Goal: Information Seeking & Learning: Learn about a topic

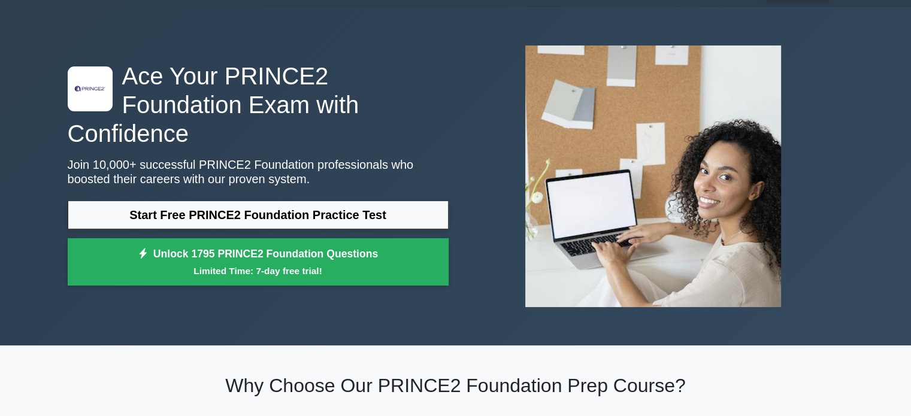
scroll to position [60, 0]
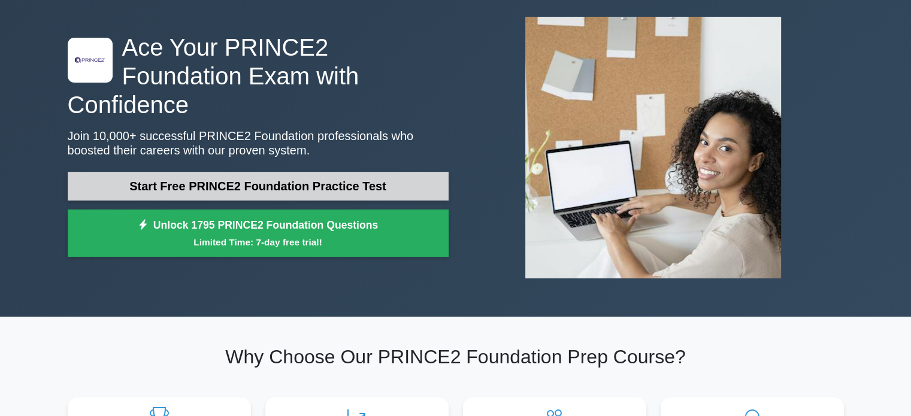
click at [346, 172] on link "Start Free PRINCE2 Foundation Practice Test" at bounding box center [258, 186] width 381 height 29
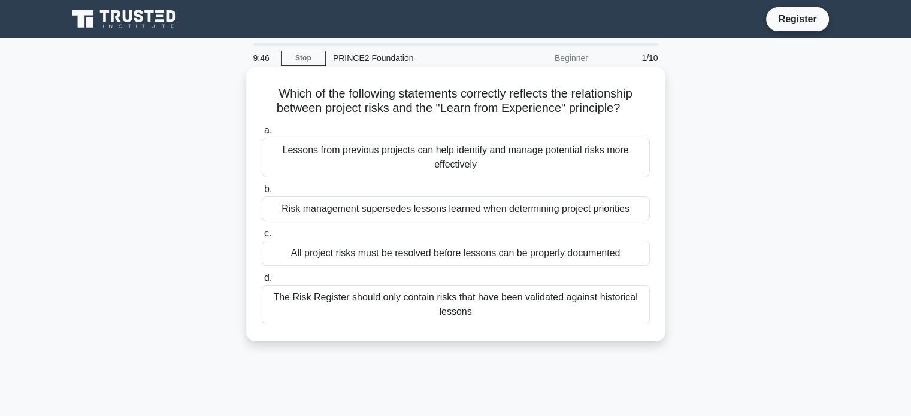
click at [450, 160] on div "Lessons from previous projects can help identify and manage potential risks mor…" at bounding box center [456, 158] width 388 height 40
click at [262, 135] on input "a. Lessons from previous projects can help identify and manage potential risks …" at bounding box center [262, 131] width 0 height 8
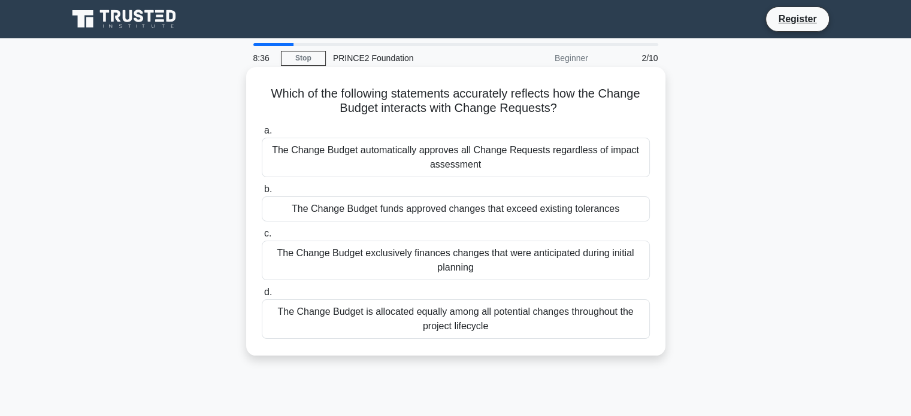
click at [470, 323] on div "The Change Budget is allocated equally among all potential changes throughout t…" at bounding box center [456, 319] width 388 height 40
click at [262, 296] on input "d. The Change Budget is allocated equally among all potential changes throughou…" at bounding box center [262, 293] width 0 height 8
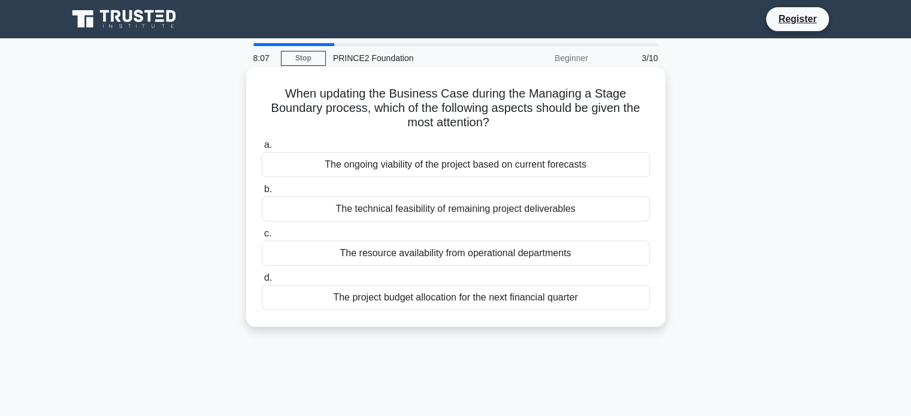
click at [453, 253] on div "The resource availability from operational departments" at bounding box center [456, 253] width 388 height 25
click at [262, 238] on input "c. The resource availability from operational departments" at bounding box center [262, 234] width 0 height 8
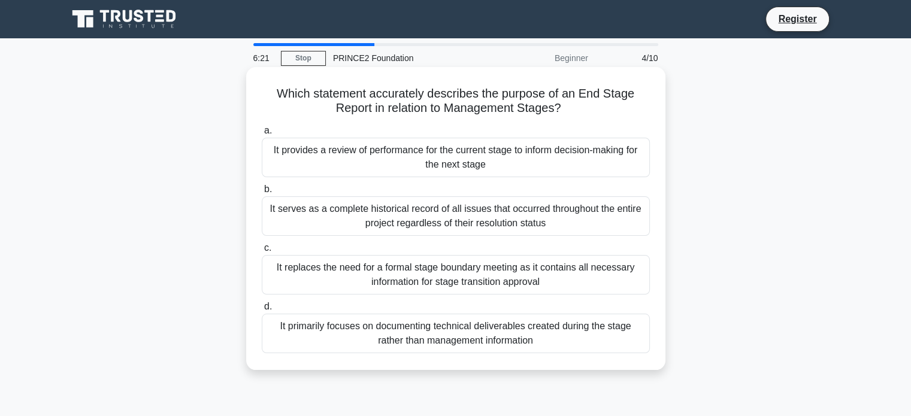
click at [434, 163] on div "It provides a review of performance for the current stage to inform decision-ma…" at bounding box center [456, 158] width 388 height 40
click at [262, 135] on input "a. It provides a review of performance for the current stage to inform decision…" at bounding box center [262, 131] width 0 height 8
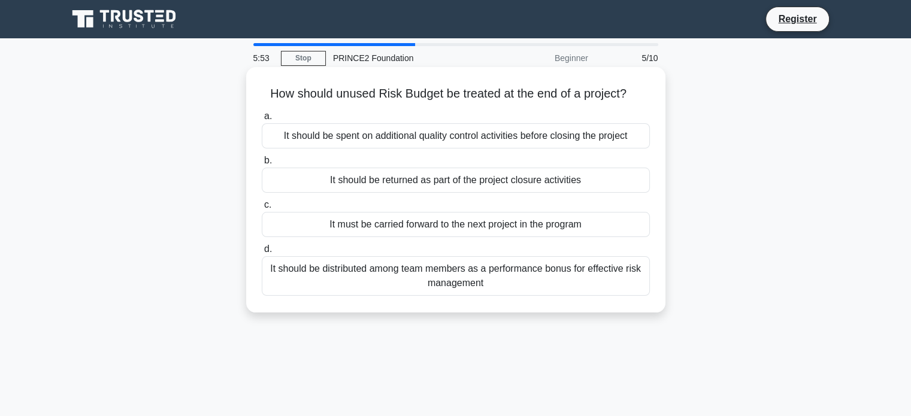
click at [456, 181] on div "It should be returned as part of the project closure activities" at bounding box center [456, 180] width 388 height 25
click at [262, 165] on input "b. It should be returned as part of the project closure activities" at bounding box center [262, 161] width 0 height 8
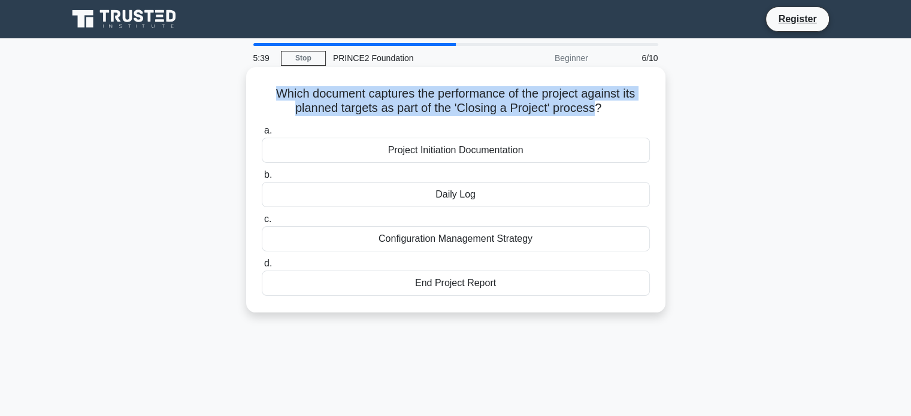
drag, startPoint x: 592, startPoint y: 111, endPoint x: 325, endPoint y: 93, distance: 267.1
click at [256, 93] on div "Which document captures the performance of the project against its planned targ…" at bounding box center [456, 190] width 410 height 236
copy h5 "Which document captures the performance of the project against its planned targ…"
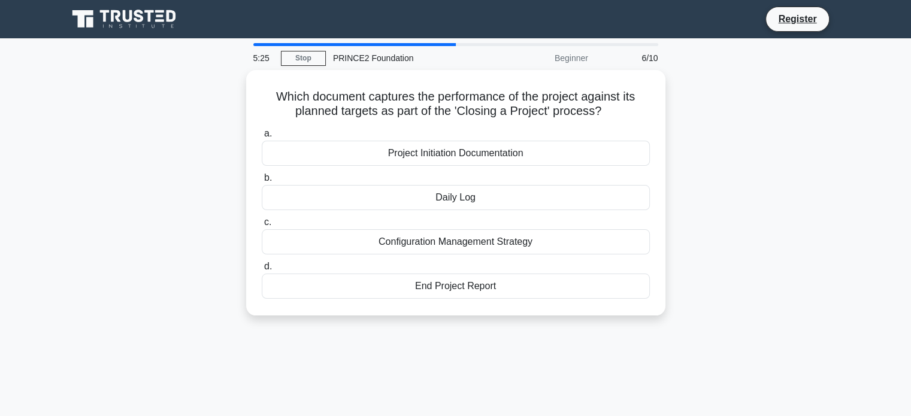
click at [795, 193] on div "Which document captures the performance of the project against its planned targ…" at bounding box center [455, 200] width 791 height 260
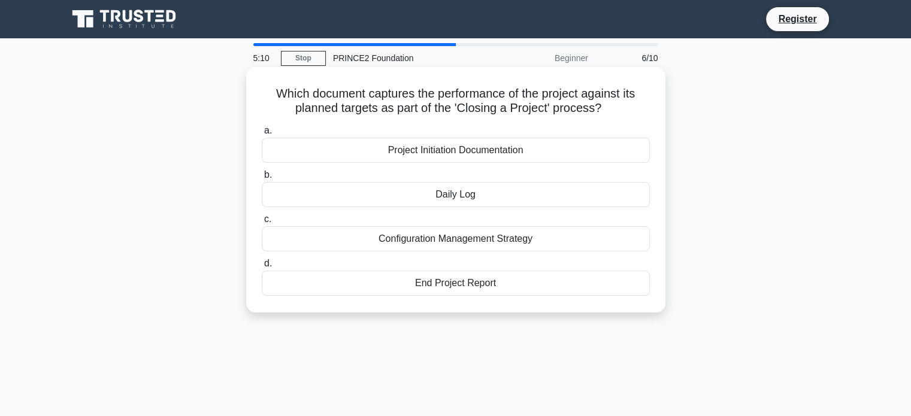
click at [485, 154] on div "Project Initiation Documentation" at bounding box center [456, 150] width 388 height 25
click at [262, 135] on input "a. Project Initiation Documentation" at bounding box center [262, 131] width 0 height 8
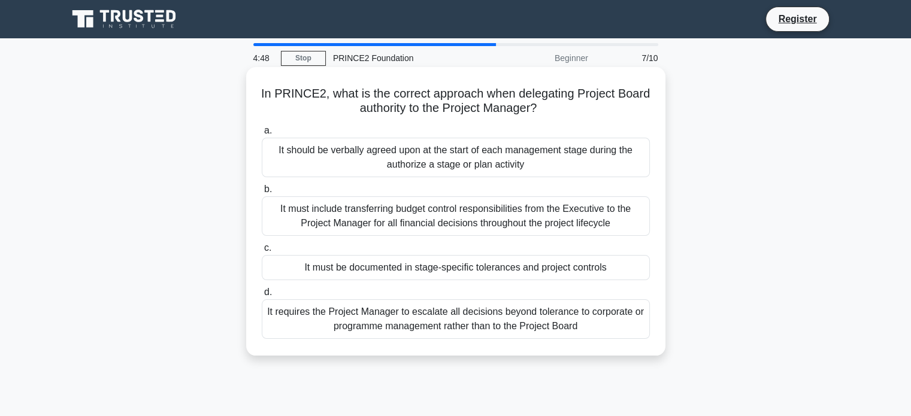
click at [468, 323] on div "It requires the Project Manager to escalate all decisions beyond tolerance to c…" at bounding box center [456, 319] width 388 height 40
click at [262, 296] on input "d. It requires the Project Manager to escalate all decisions beyond tolerance t…" at bounding box center [262, 293] width 0 height 8
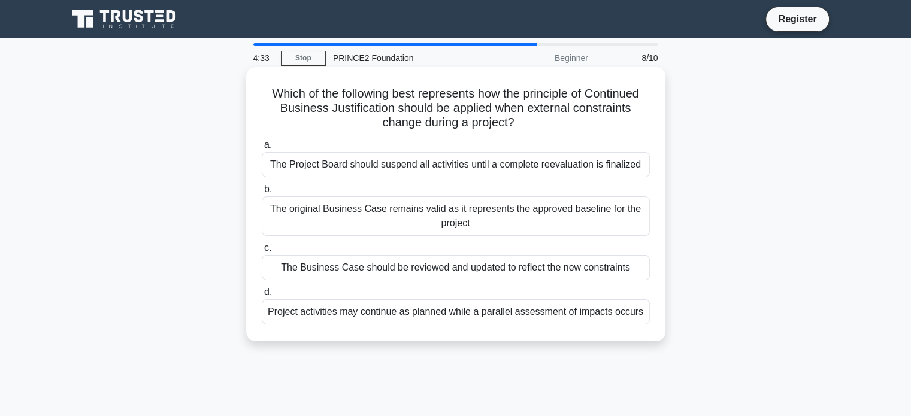
click at [457, 317] on div "Project activities may continue as planned while a parallel assessment of impac…" at bounding box center [456, 311] width 388 height 25
click at [262, 296] on input "d. Project activities may continue as planned while a parallel assessment of im…" at bounding box center [262, 293] width 0 height 8
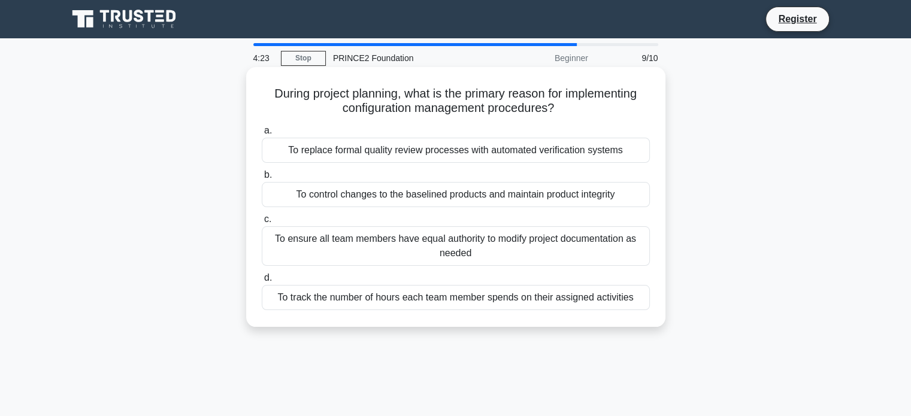
click at [411, 244] on div "To ensure all team members have equal authority to modify project documentation…" at bounding box center [456, 246] width 388 height 40
click at [262, 223] on input "c. To ensure all team members have equal authority to modify project documentat…" at bounding box center [262, 220] width 0 height 8
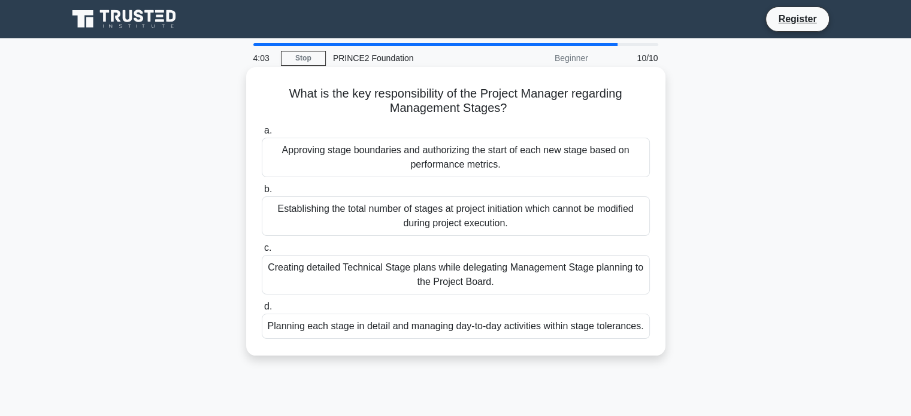
click at [416, 225] on div "Establishing the total number of stages at project initiation which cannot be m…" at bounding box center [456, 216] width 388 height 40
click at [262, 193] on input "b. Establishing the total number of stages at project initiation which cannot b…" at bounding box center [262, 190] width 0 height 8
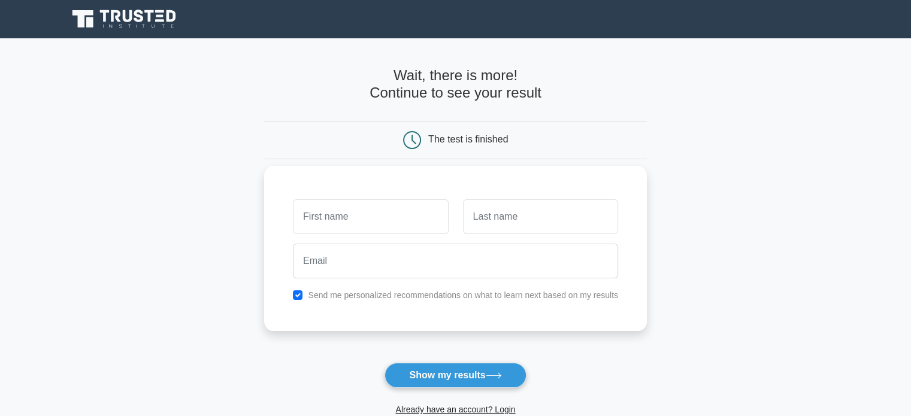
click at [341, 222] on input "text" at bounding box center [370, 216] width 155 height 35
click at [519, 215] on input "text" at bounding box center [540, 216] width 155 height 35
drag, startPoint x: 519, startPoint y: 215, endPoint x: 522, endPoint y: 231, distance: 16.4
click at [519, 215] on input "text" at bounding box center [540, 216] width 155 height 35
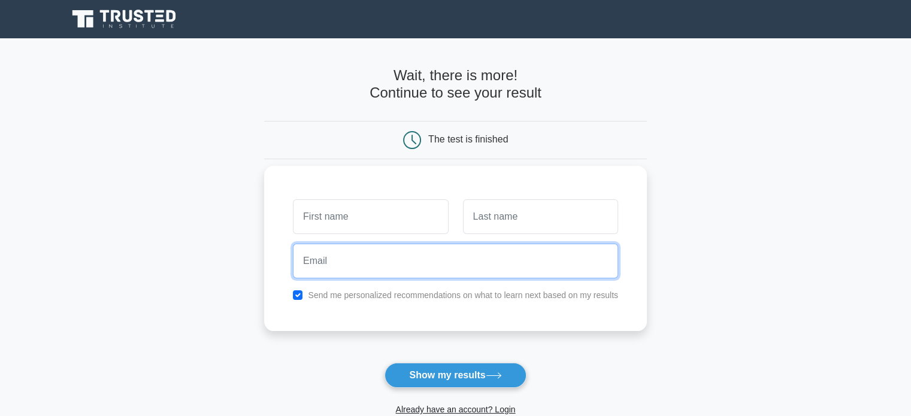
click at [355, 267] on input "email" at bounding box center [455, 261] width 325 height 35
click at [359, 265] on input "email" at bounding box center [455, 261] width 325 height 35
type input "[EMAIL_ADDRESS][DOMAIN_NAME]"
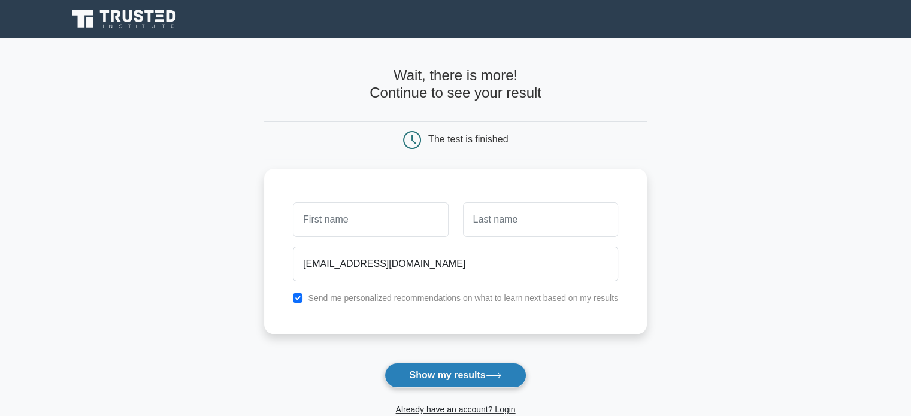
click at [458, 377] on button "Show my results" at bounding box center [454, 375] width 141 height 25
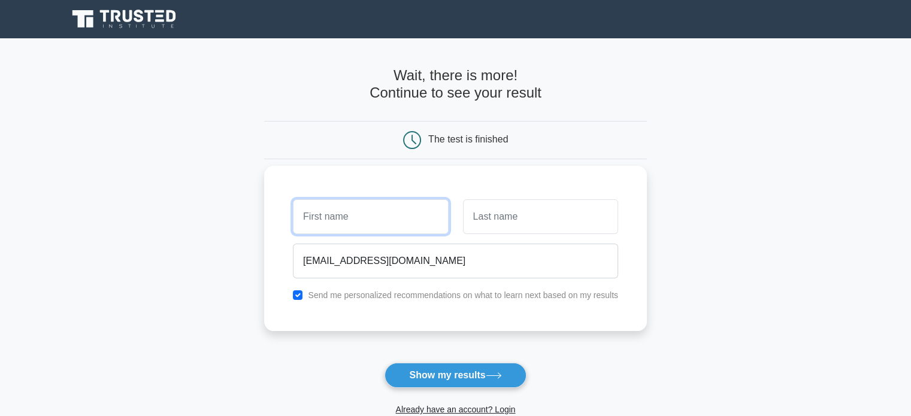
click at [341, 214] on input "text" at bounding box center [370, 216] width 155 height 35
type input "[PERSON_NAME]"
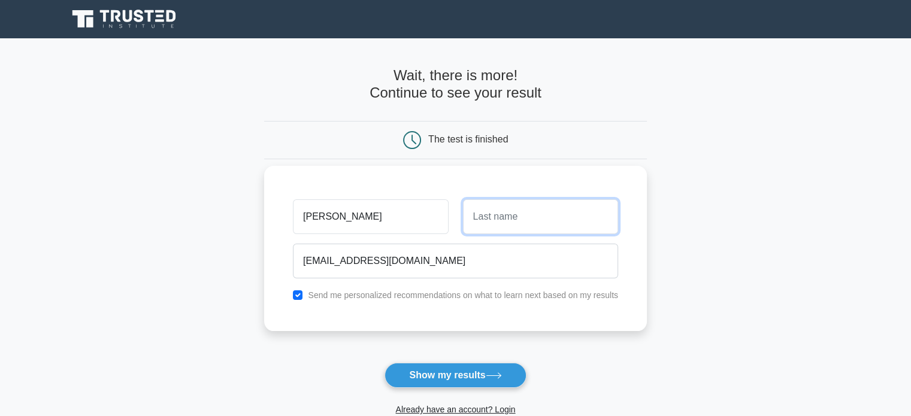
click at [496, 222] on input "text" at bounding box center [540, 216] width 155 height 35
drag, startPoint x: 496, startPoint y: 222, endPoint x: 504, endPoint y: 231, distance: 12.3
click at [496, 222] on input "text" at bounding box center [540, 216] width 155 height 35
type input "Froud"
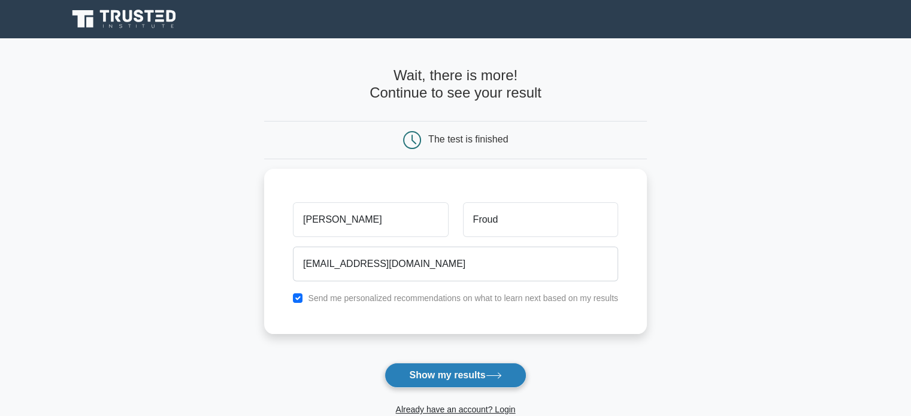
click at [461, 372] on button "Show my results" at bounding box center [454, 375] width 141 height 25
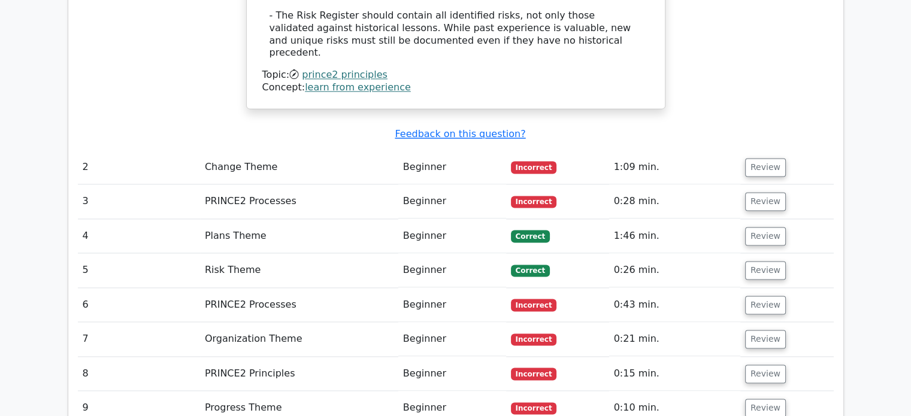
scroll to position [1677, 0]
